Goal: Task Accomplishment & Management: Manage account settings

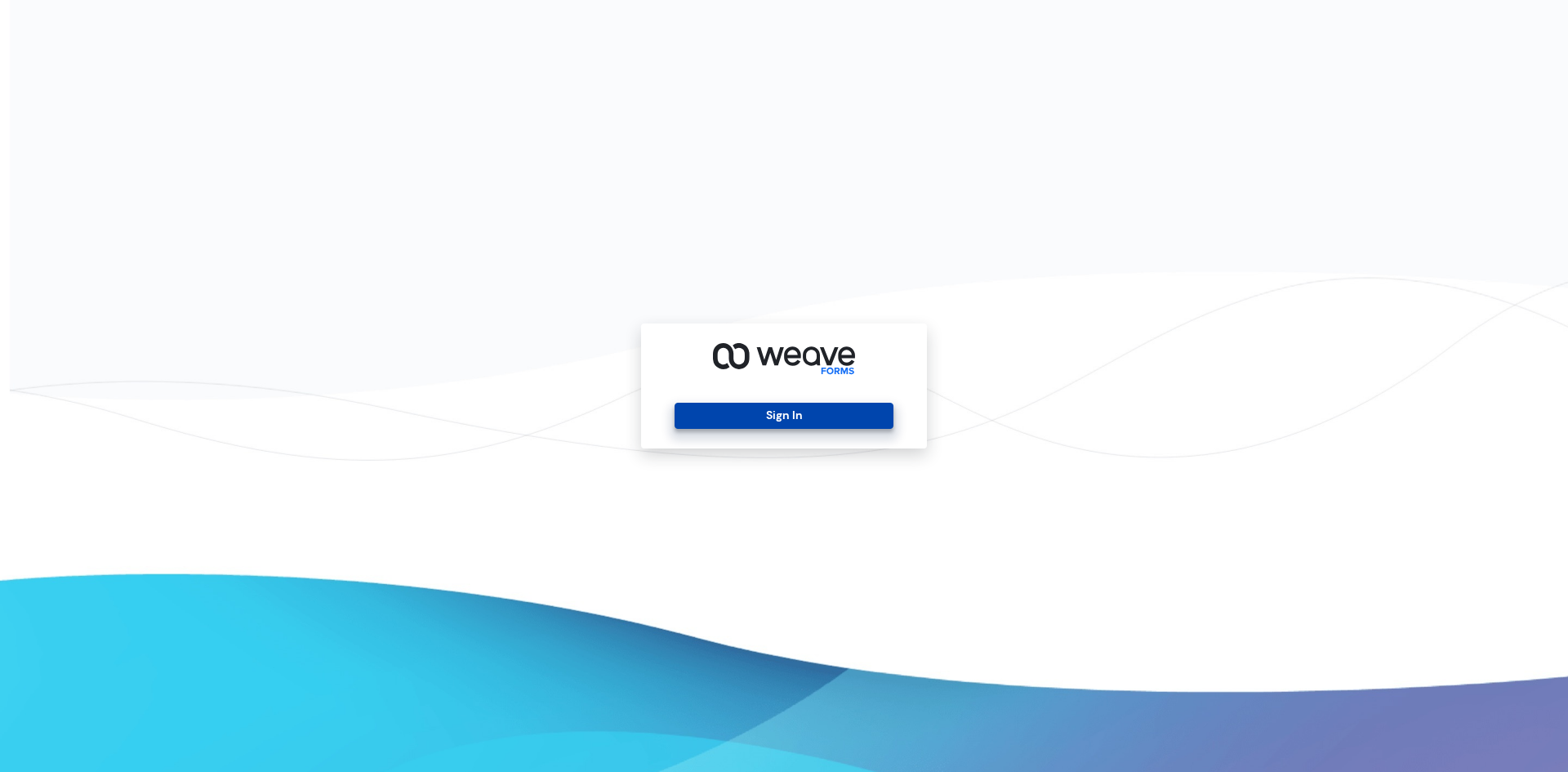
click at [706, 416] on button "Sign In" at bounding box center [783, 416] width 218 height 26
